Goal: Navigation & Orientation: Find specific page/section

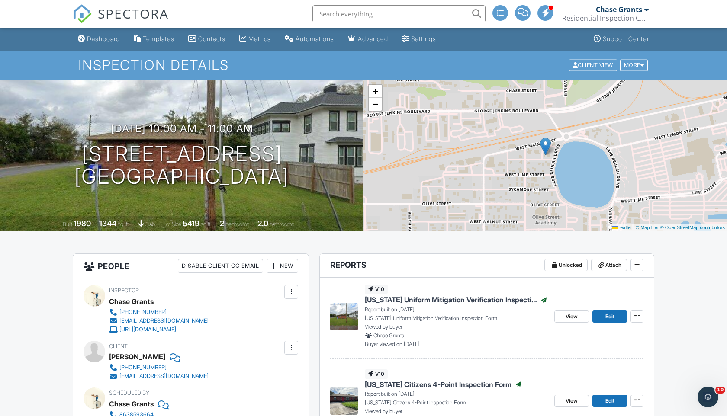
click at [105, 40] on div "Dashboard" at bounding box center [103, 38] width 33 height 7
